Goal: Task Accomplishment & Management: Manage account settings

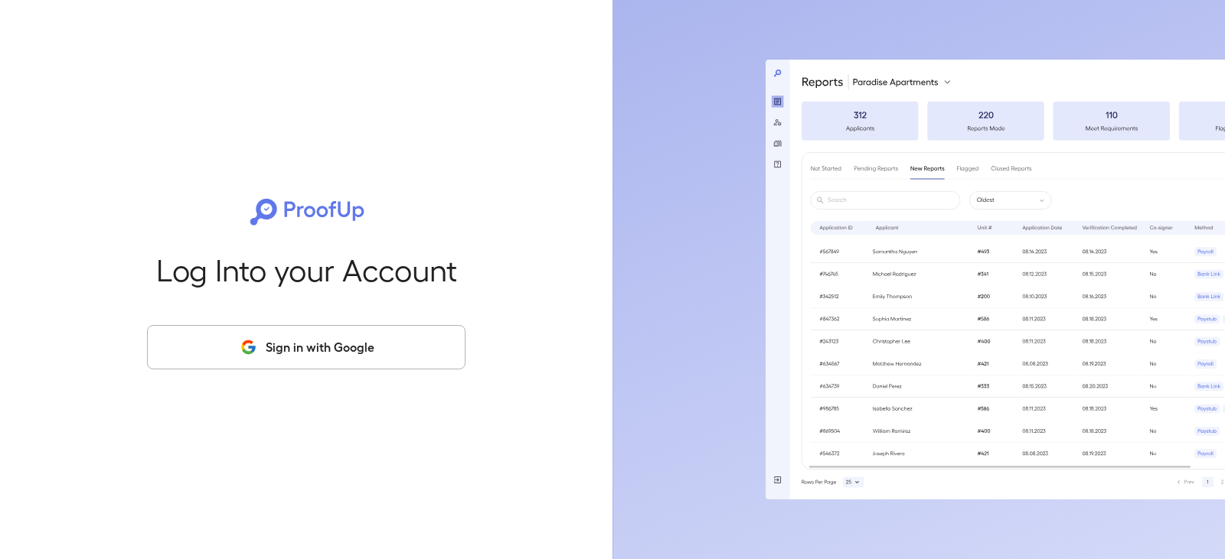
click at [279, 350] on button "Sign in with Google" at bounding box center [306, 347] width 318 height 44
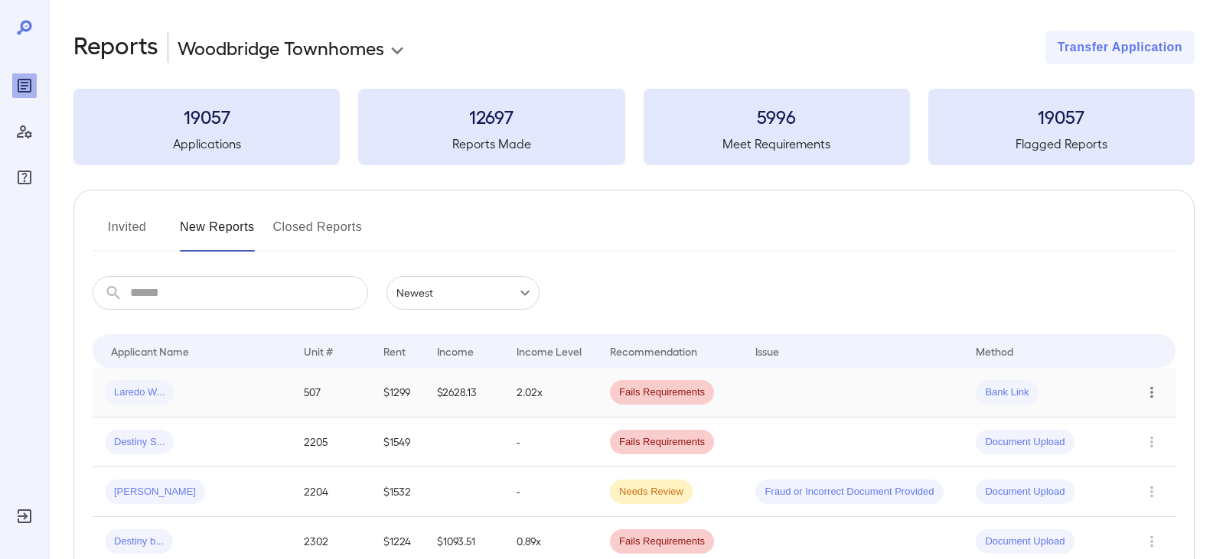
click at [1153, 393] on icon "Row Actions" at bounding box center [1151, 392] width 17 height 18
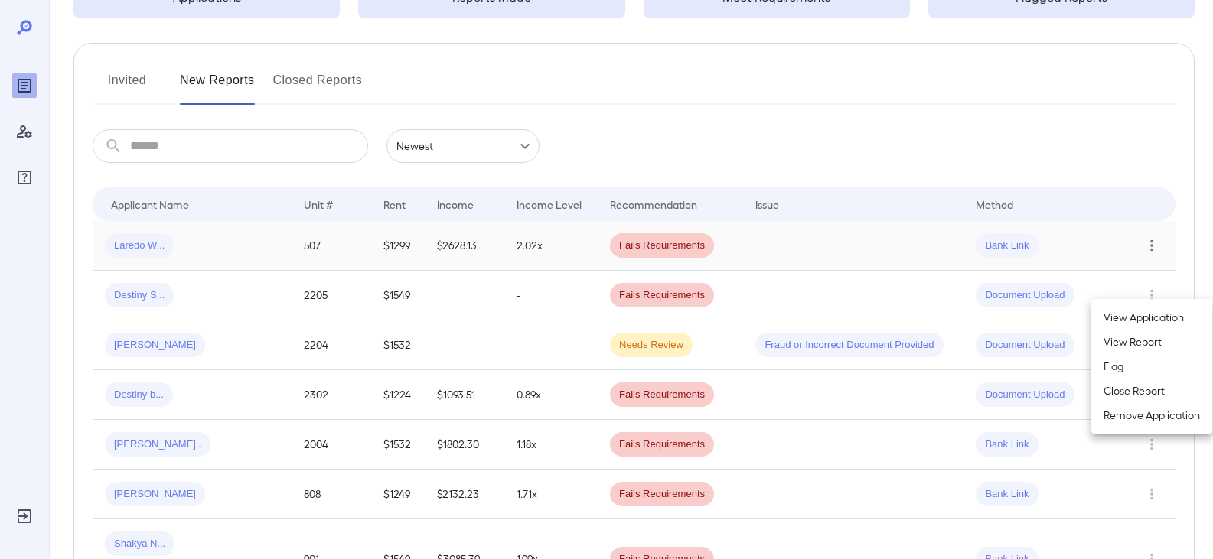
scroll to position [153, 0]
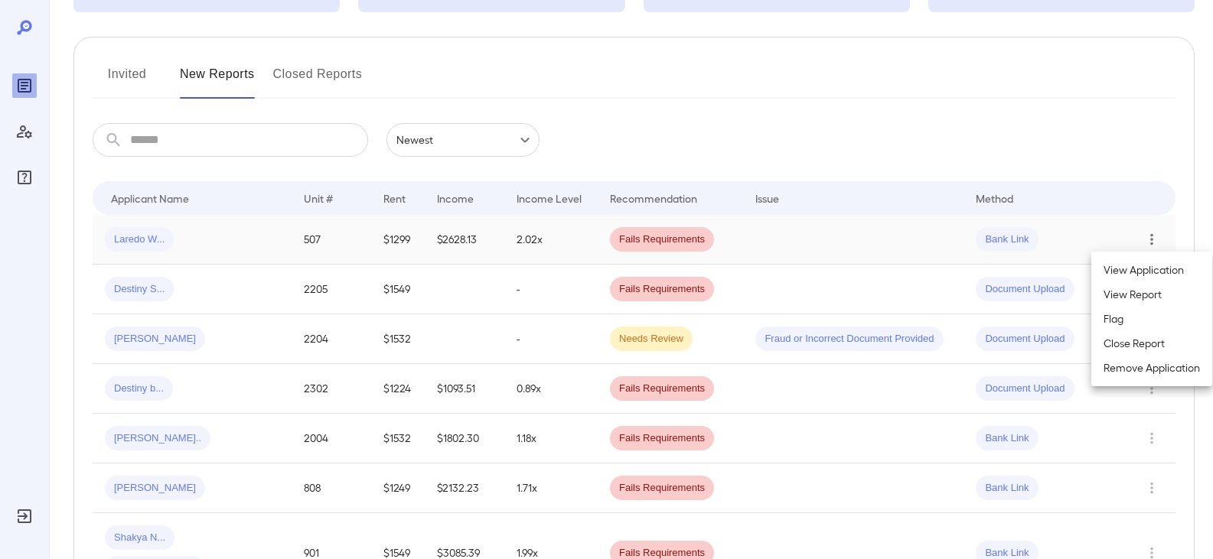
click at [152, 236] on div at bounding box center [606, 279] width 1213 height 559
click at [1156, 238] on icon "Row Actions" at bounding box center [1151, 239] width 17 height 18
